Goal: Information Seeking & Learning: Check status

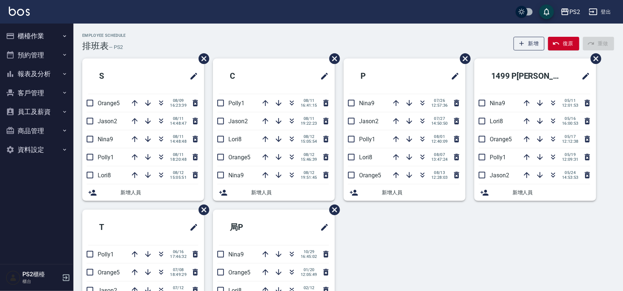
click at [224, 43] on div "Employee Schedule 排班表 — PS2 新增 復原 重做" at bounding box center [348, 42] width 532 height 18
click at [282, 25] on div "Employee Schedule 排班表 — PS2 新增 復原 重做 S Orange5 08/09 16:23:39 Jason2 08/11 14:4…" at bounding box center [348, 194] width 550 height 340
click at [289, 98] on icon "button" at bounding box center [292, 102] width 9 height 9
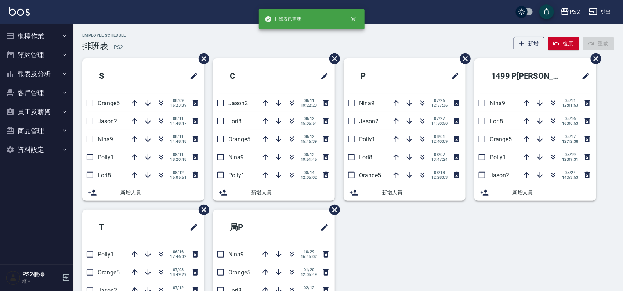
click at [285, 39] on div "Employee Schedule 排班表 — PS2 新增 復原 重做" at bounding box center [348, 42] width 532 height 18
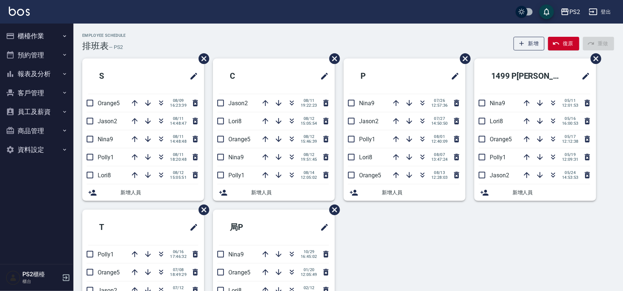
click at [286, 37] on div "Employee Schedule 排班表 — PS2 新增 復原 重做" at bounding box center [348, 42] width 532 height 18
click at [294, 101] on icon "button" at bounding box center [292, 102] width 9 height 9
click at [295, 102] on icon "button" at bounding box center [292, 102] width 9 height 9
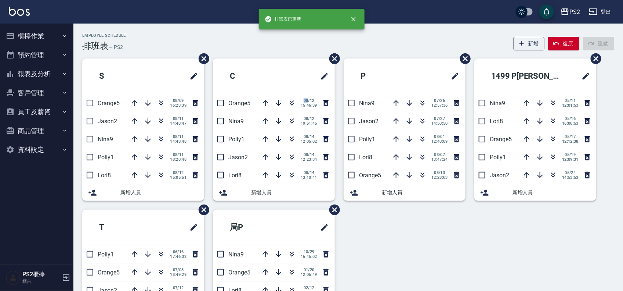
click at [381, 40] on div "Employee Schedule 排班表 — PS2 新增 復原 重做" at bounding box center [348, 42] width 532 height 18
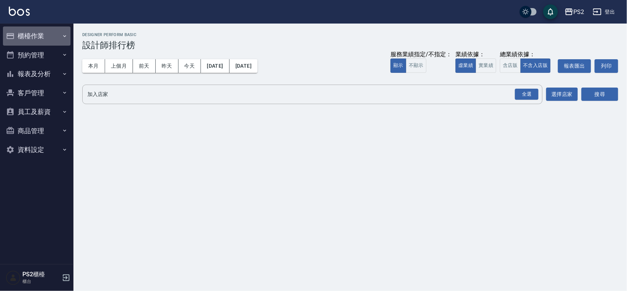
click at [46, 36] on button "櫃檯作業" at bounding box center [37, 35] width 68 height 19
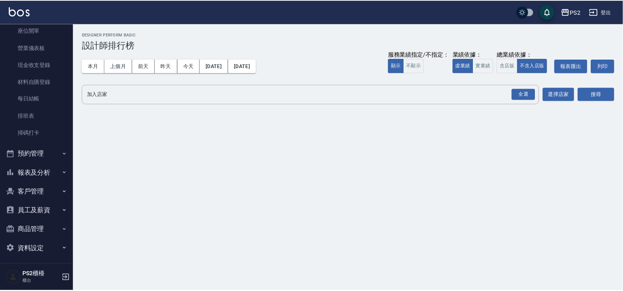
scroll to position [80, 0]
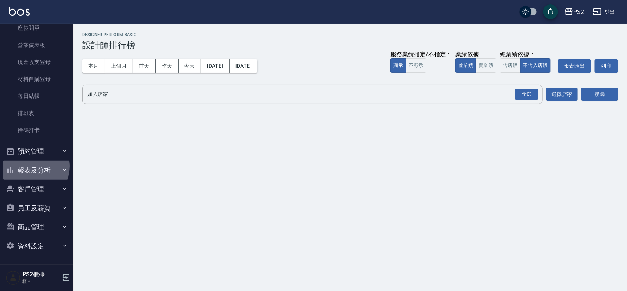
click at [32, 166] on button "報表及分析" at bounding box center [37, 170] width 68 height 19
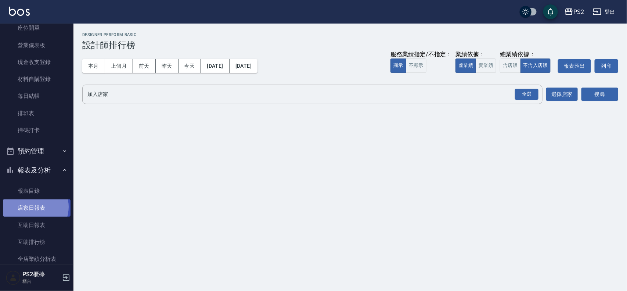
click at [32, 206] on link "店家日報表" at bounding box center [37, 207] width 68 height 17
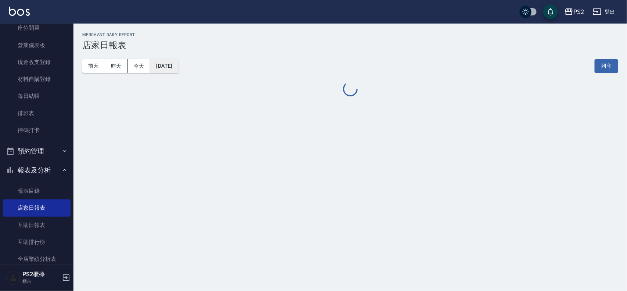
click at [175, 63] on button "[DATE]" at bounding box center [164, 66] width 28 height 14
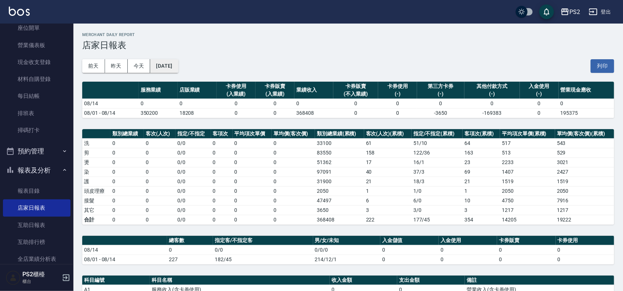
click at [178, 69] on button "[DATE]" at bounding box center [164, 66] width 28 height 14
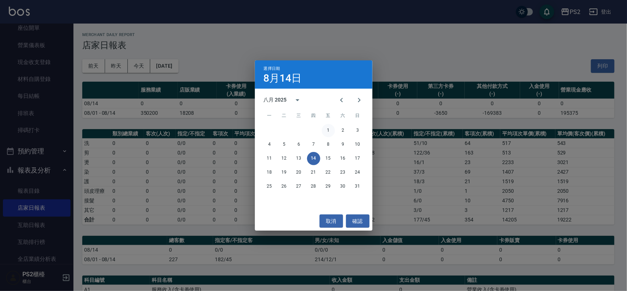
click at [325, 127] on button "1" at bounding box center [328, 130] width 13 height 13
